Goal: Download file/media

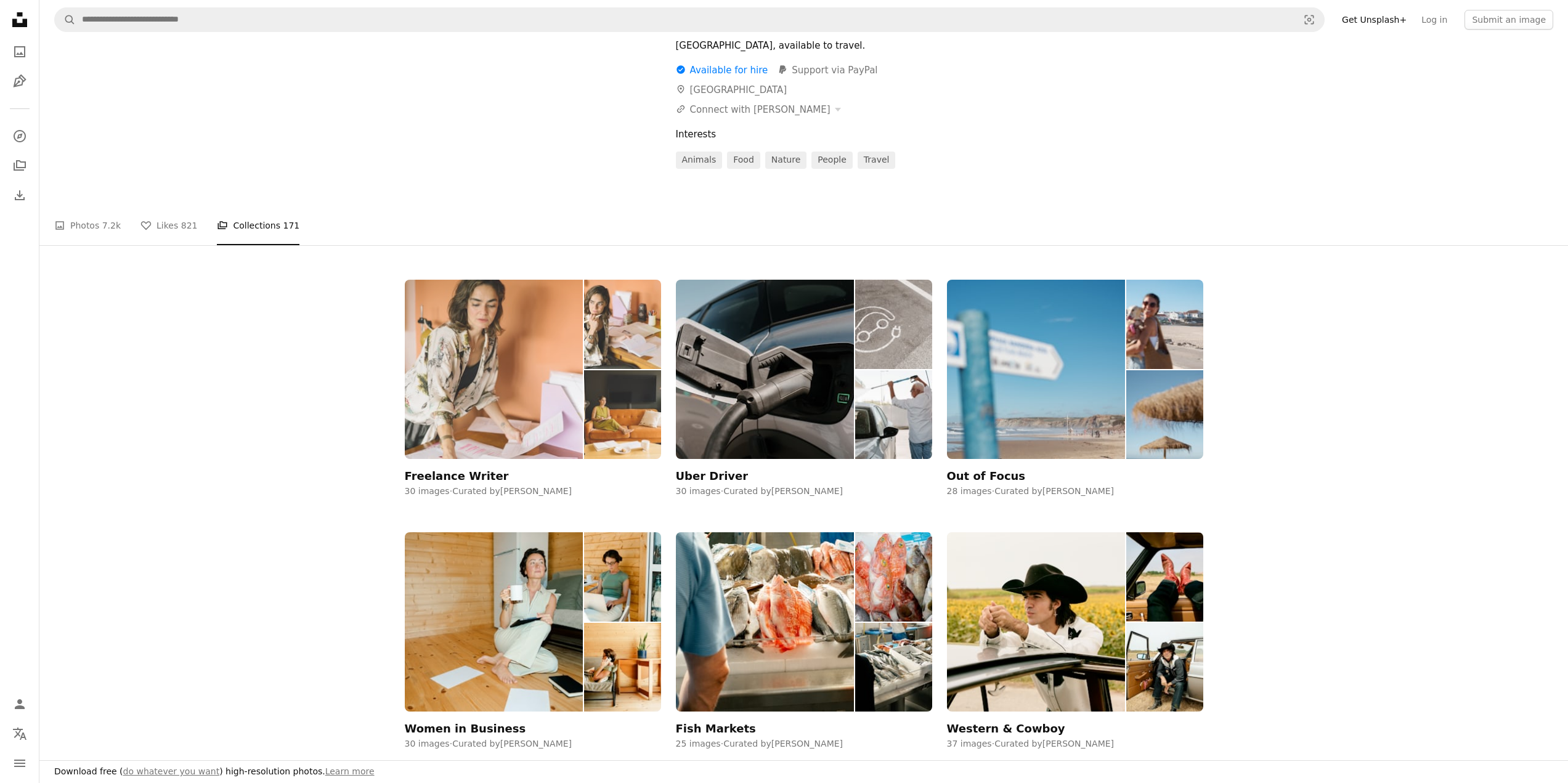
scroll to position [185, 0]
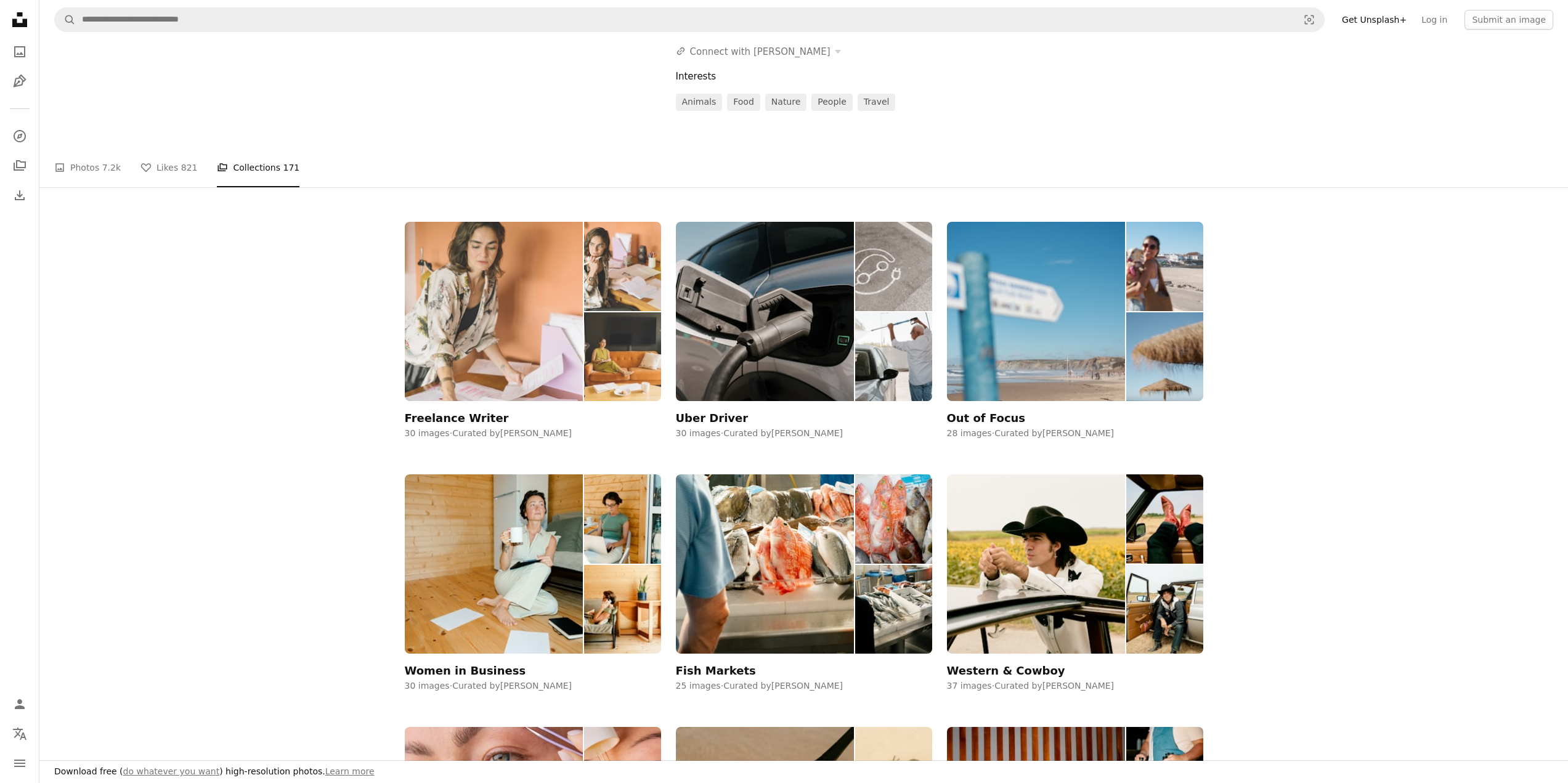
click at [515, 292] on img at bounding box center [494, 312] width 178 height 179
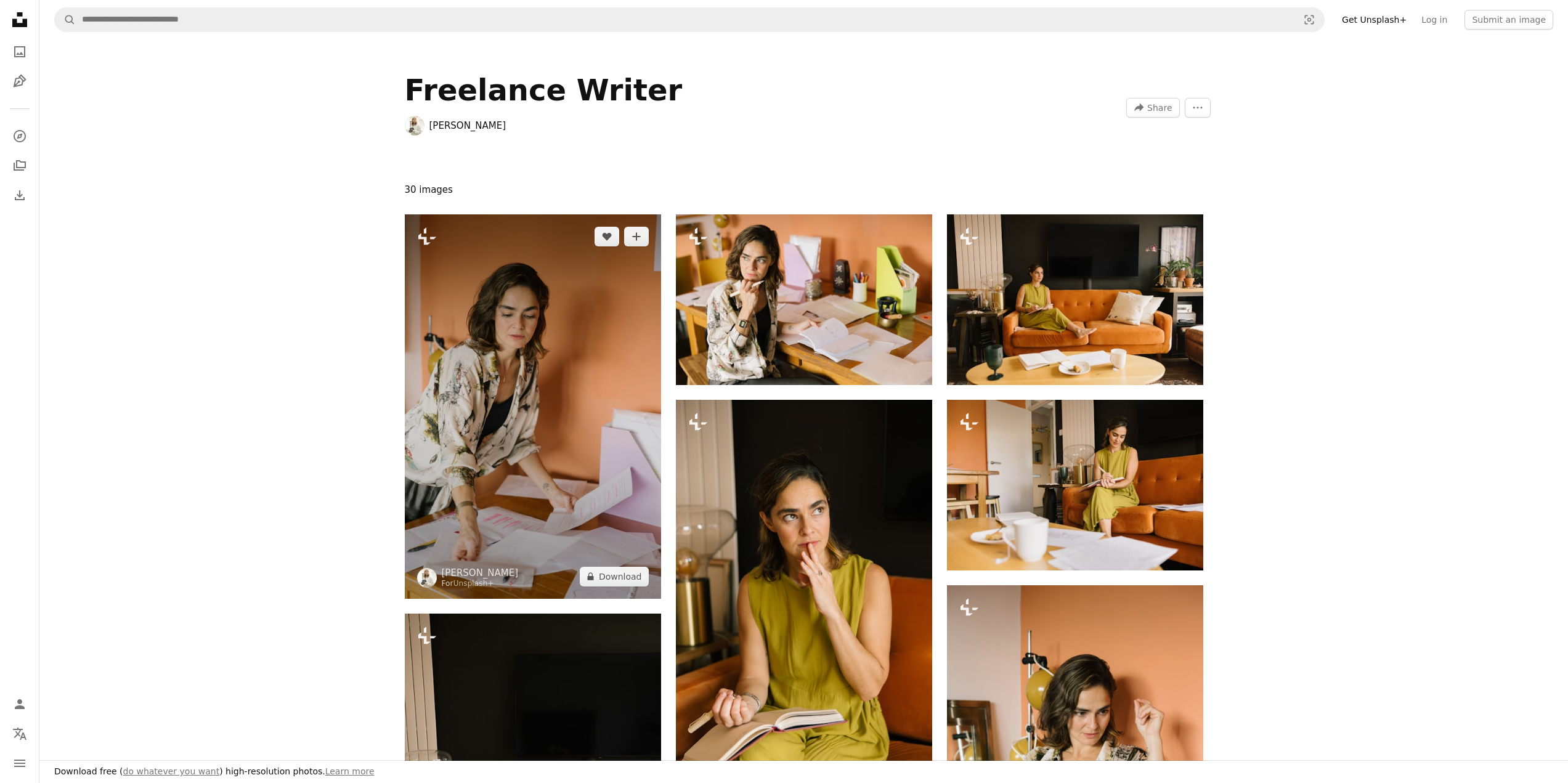
scroll to position [185, 0]
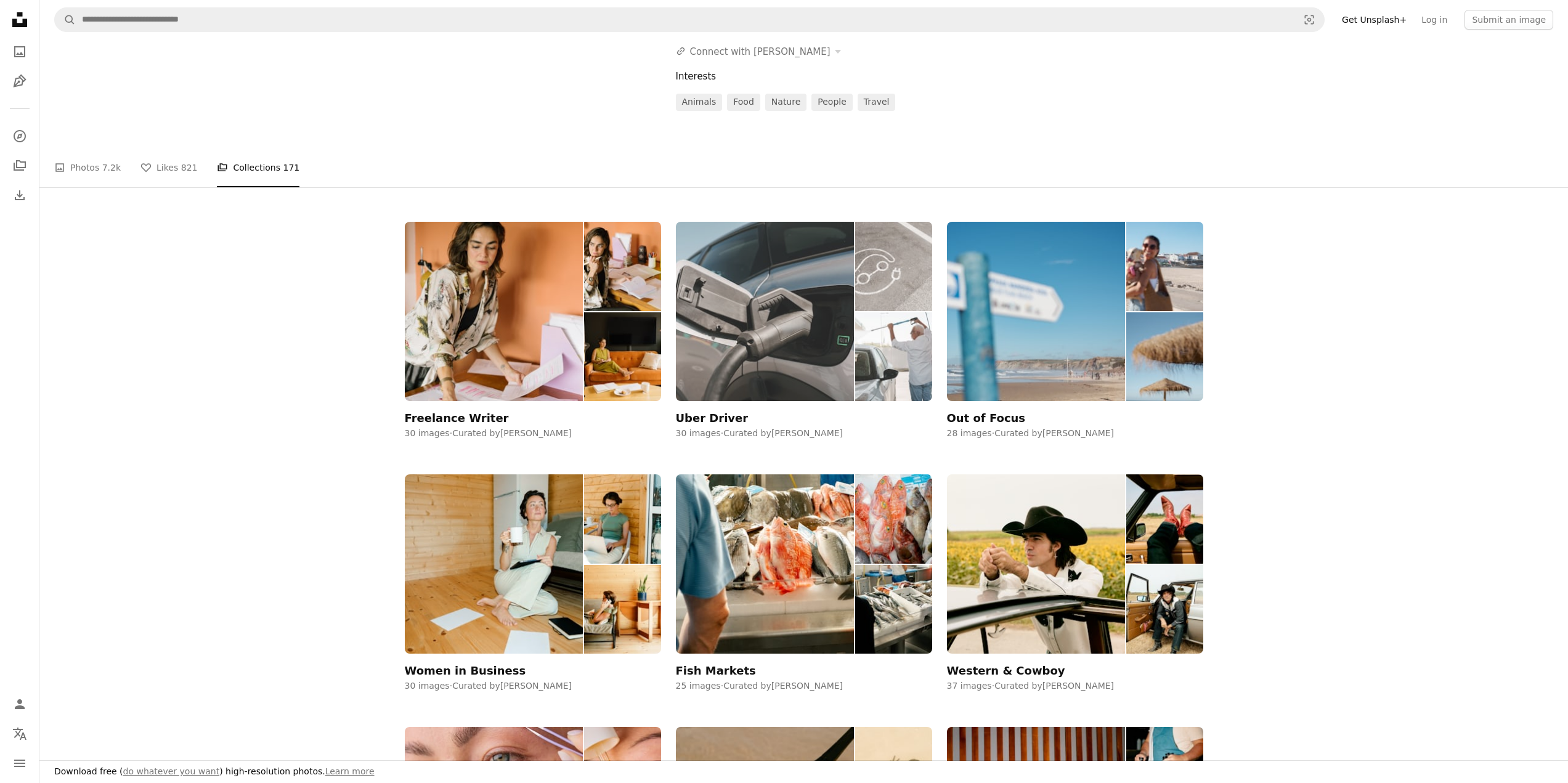
click at [716, 282] on img at bounding box center [765, 312] width 178 height 179
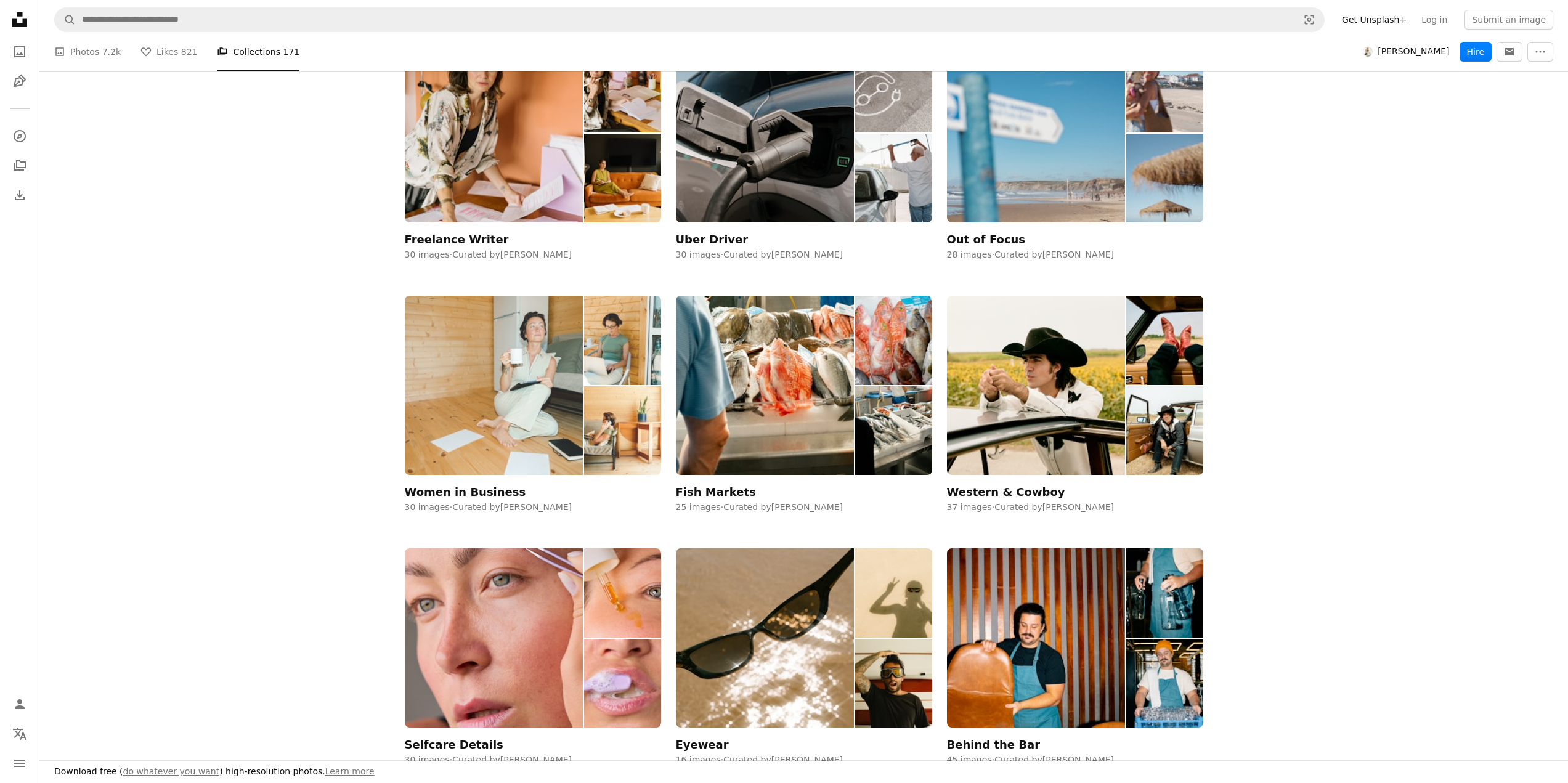
scroll to position [185, 0]
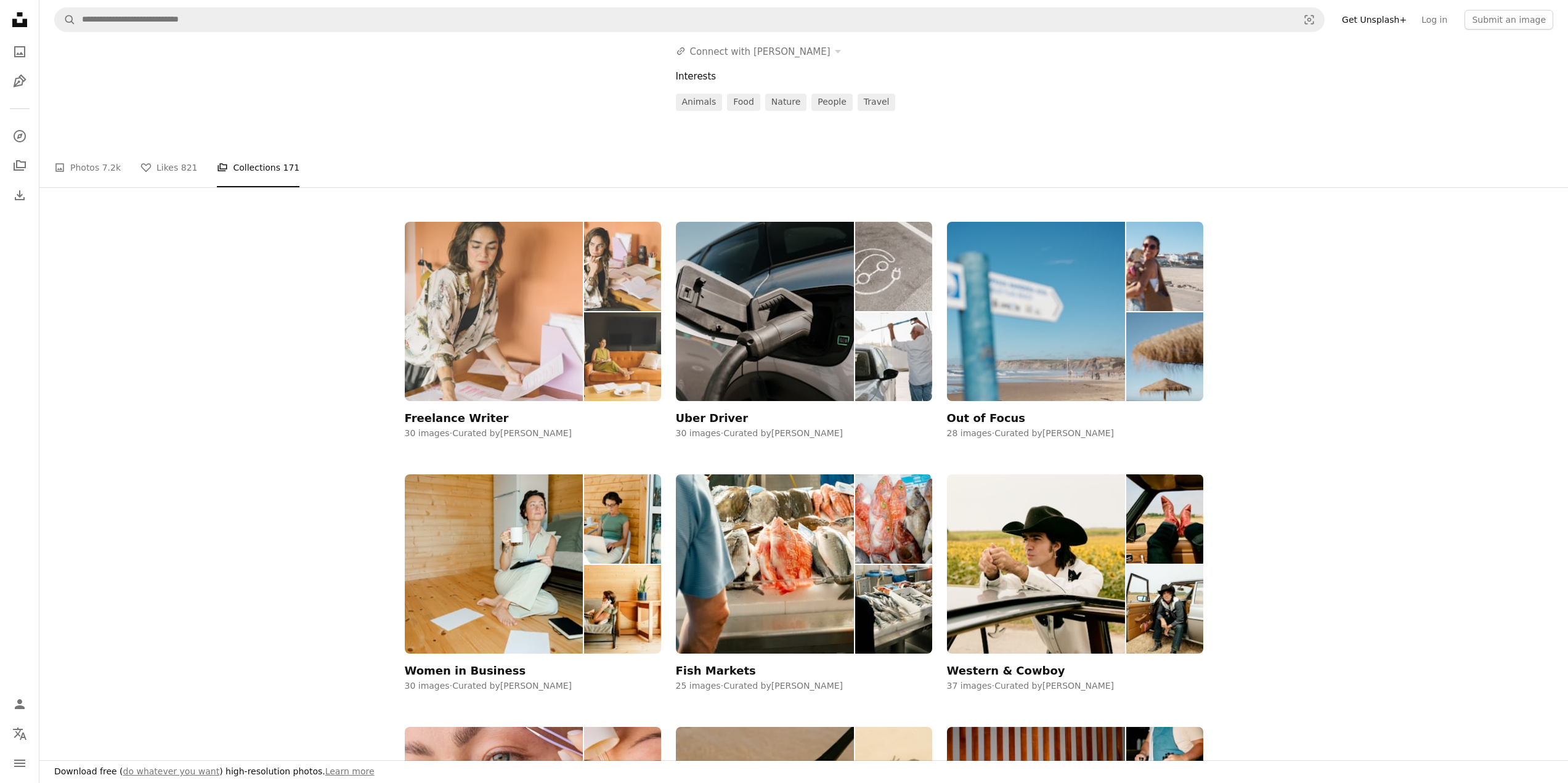
click at [537, 328] on img at bounding box center [494, 312] width 178 height 179
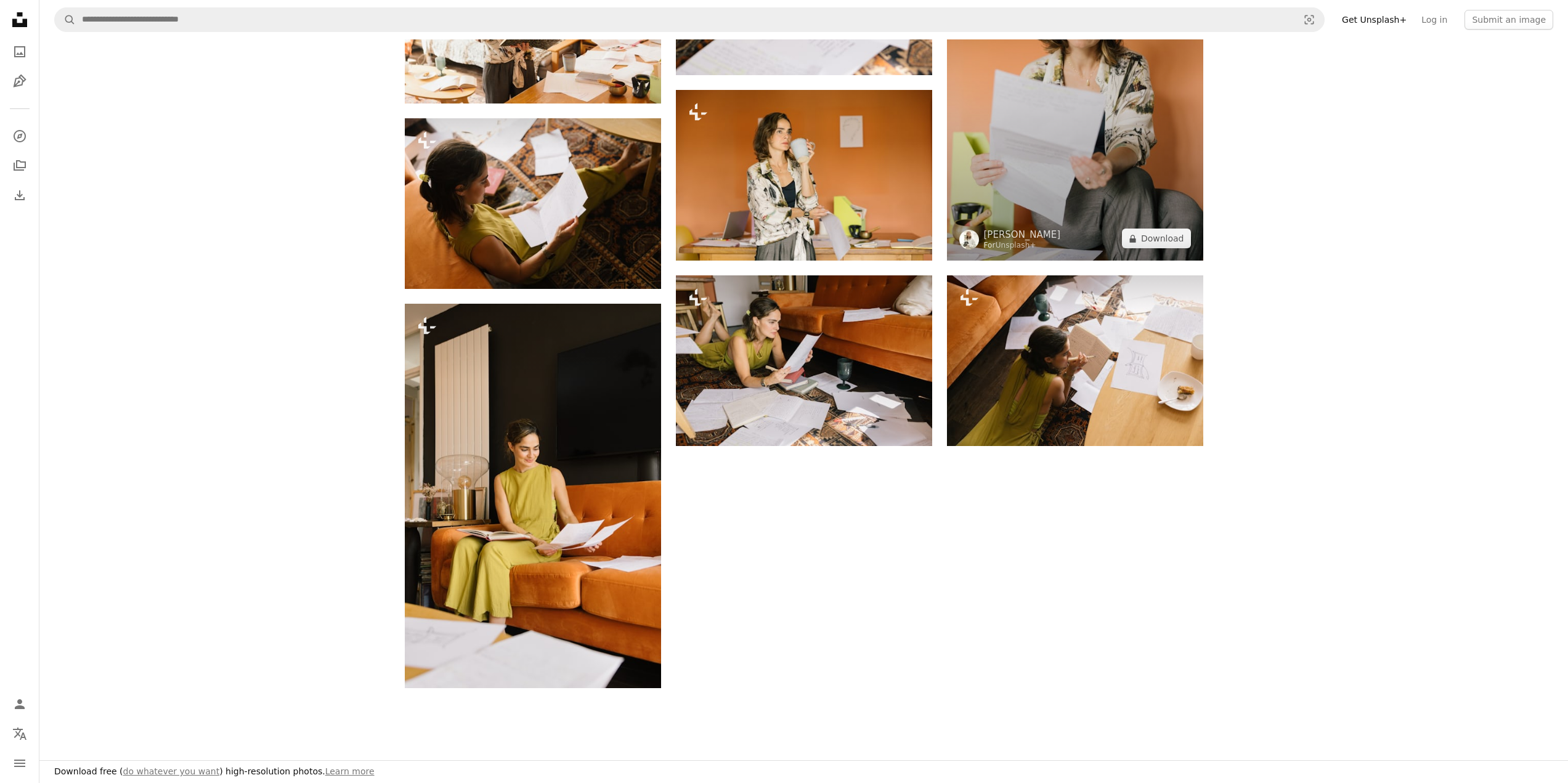
scroll to position [1725, 0]
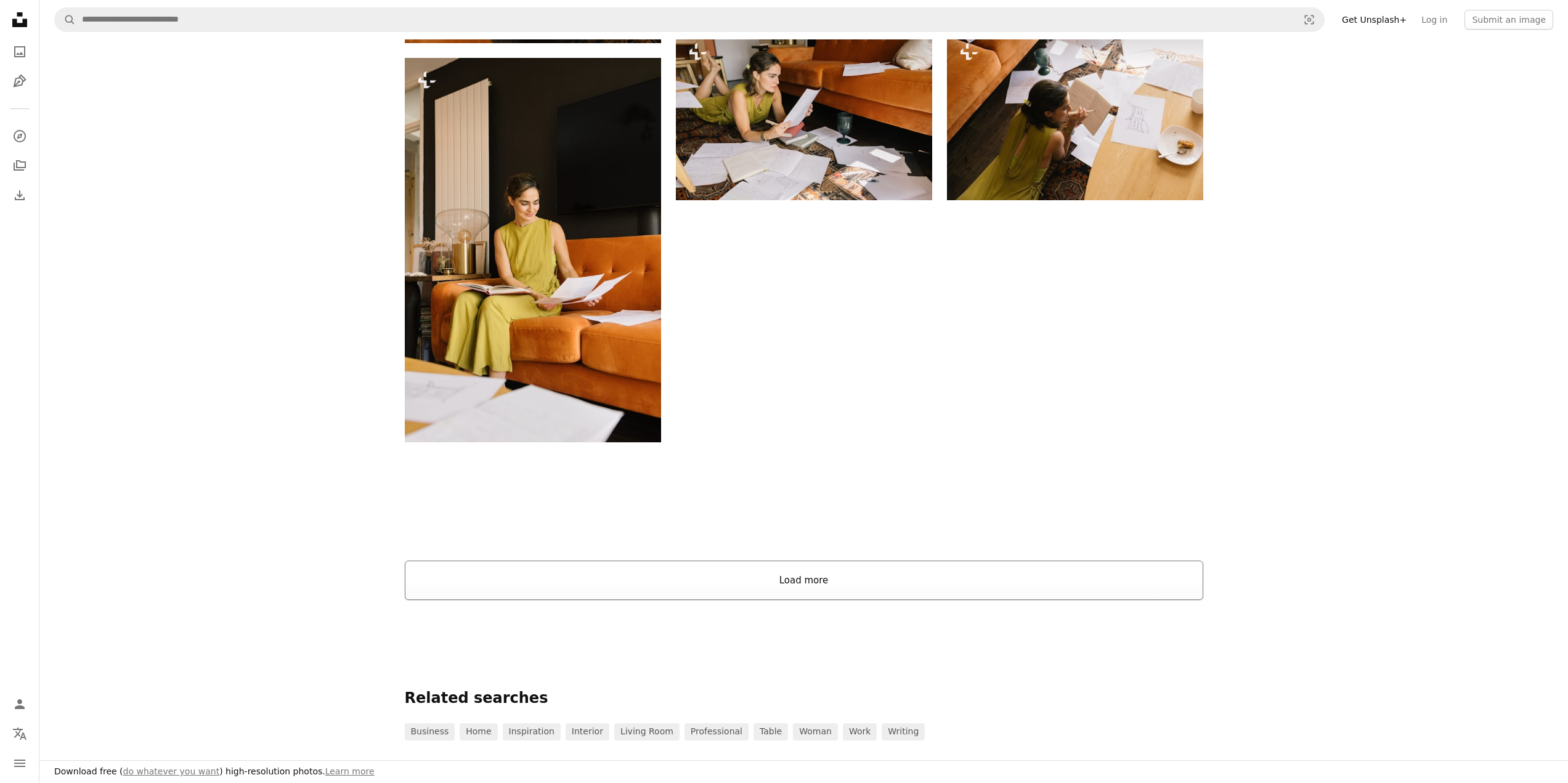
click at [801, 594] on button "Load more" at bounding box center [804, 581] width 798 height 40
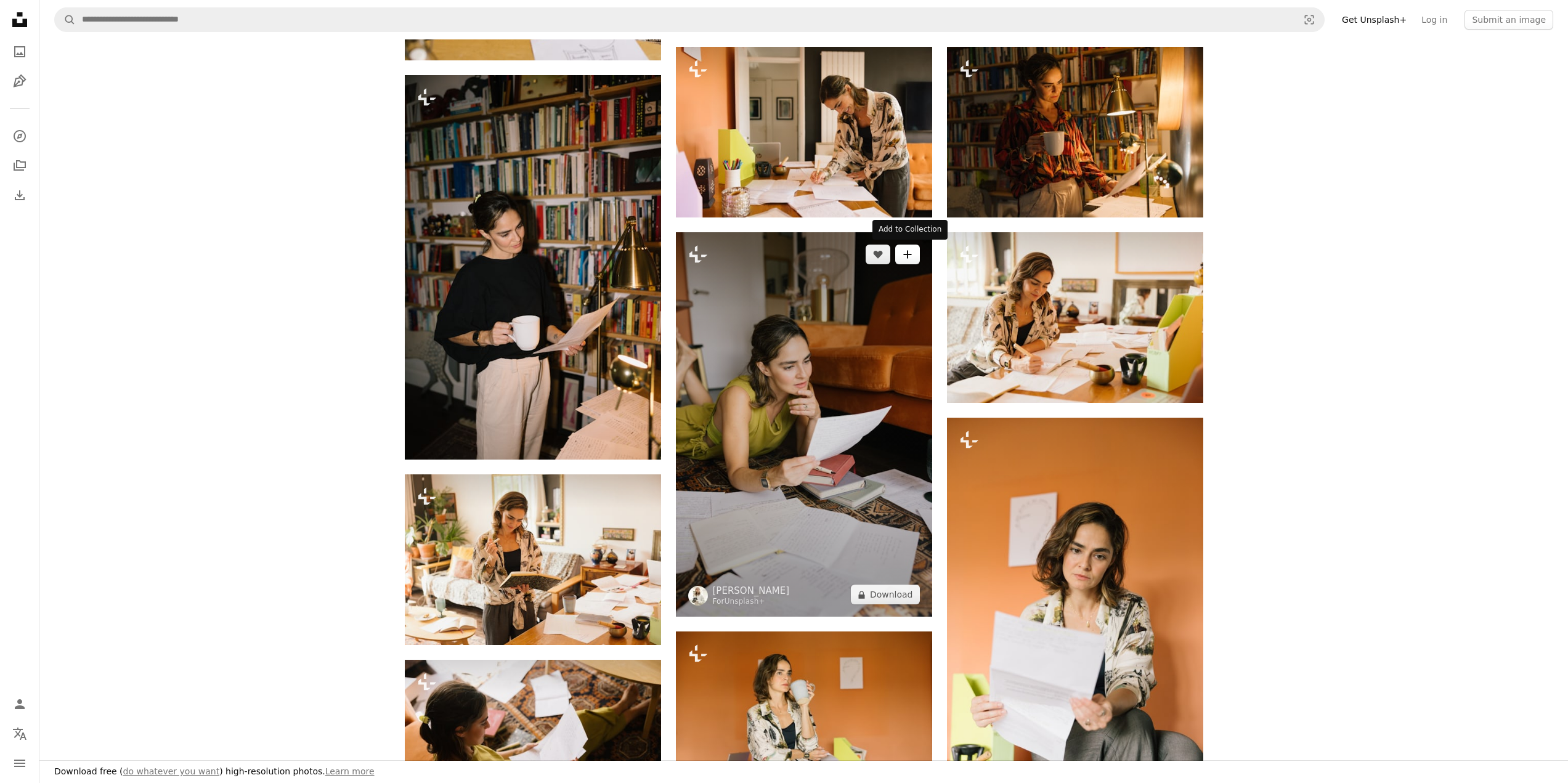
scroll to position [1171, 0]
